Goal: Navigation & Orientation: Find specific page/section

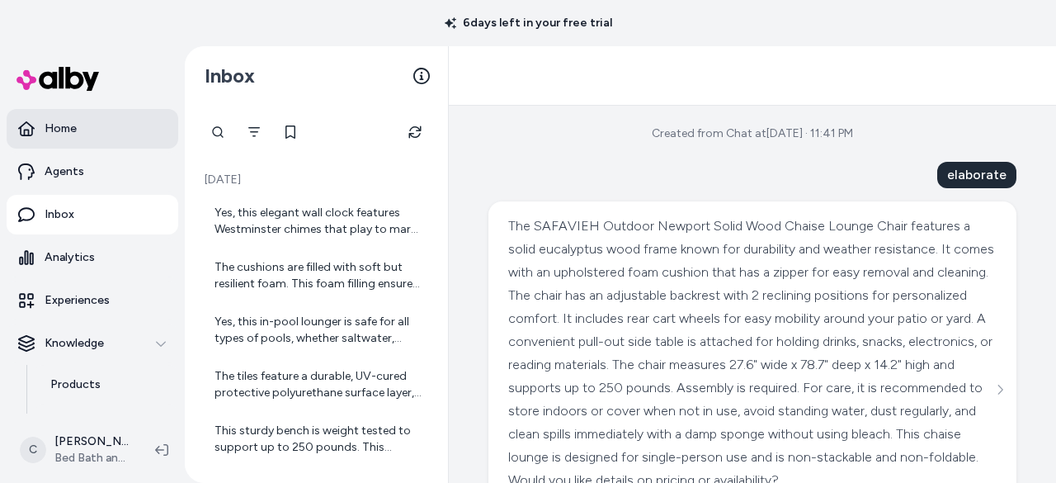
click at [70, 128] on p "Home" at bounding box center [61, 128] width 32 height 17
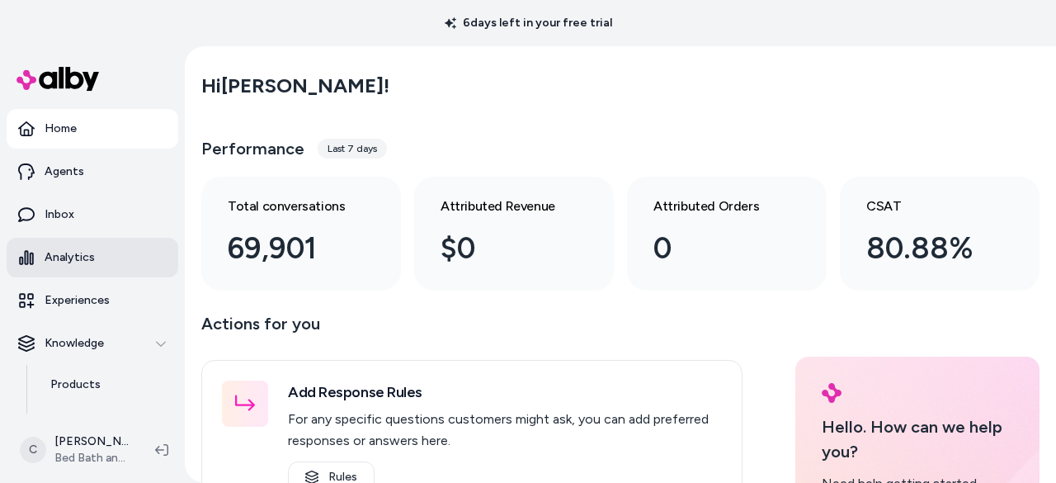
click at [83, 247] on link "Analytics" at bounding box center [93, 258] width 172 height 40
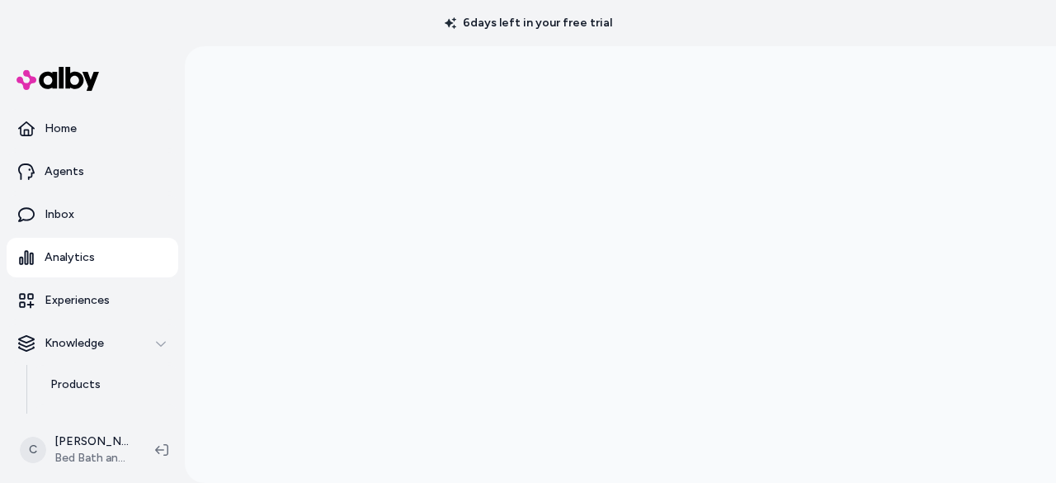
click at [85, 253] on p "Analytics" at bounding box center [70, 257] width 50 height 17
click at [75, 133] on p "Home" at bounding box center [61, 128] width 32 height 17
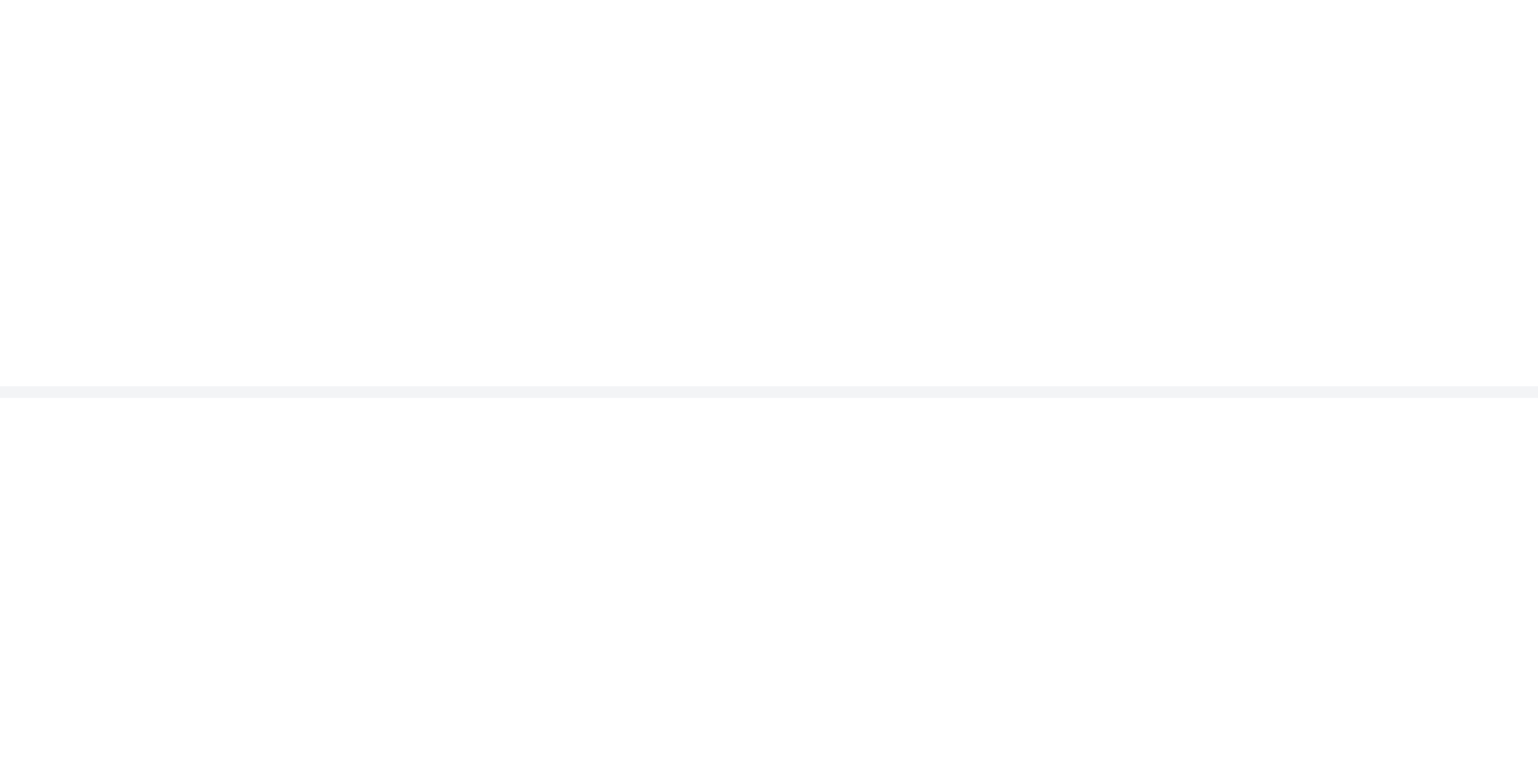
scroll to position [33, 0]
